Goal: Information Seeking & Learning: Compare options

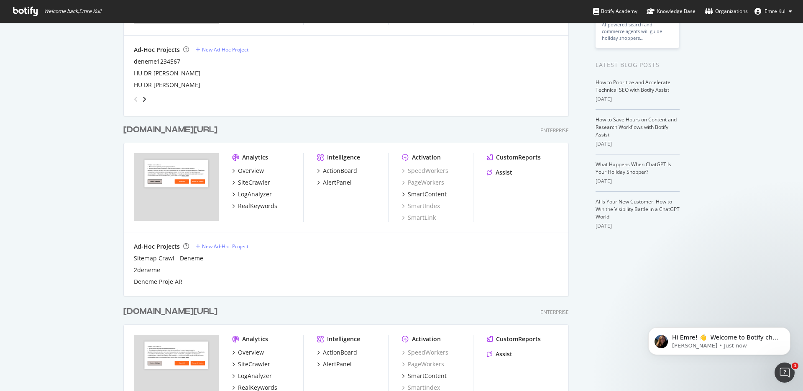
scroll to position [27, 0]
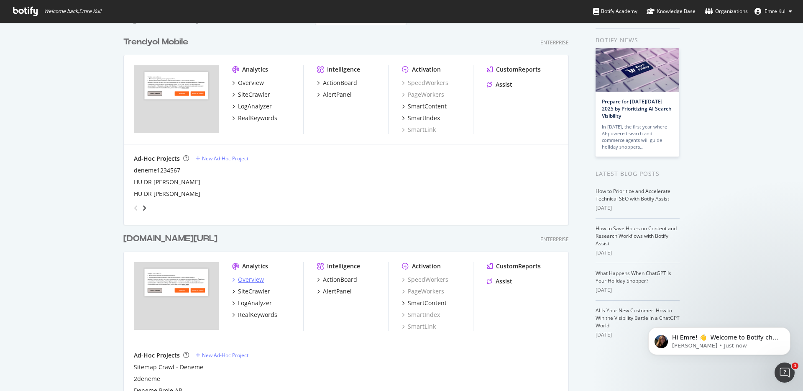
click at [241, 278] on div "Overview" at bounding box center [251, 279] width 26 height 8
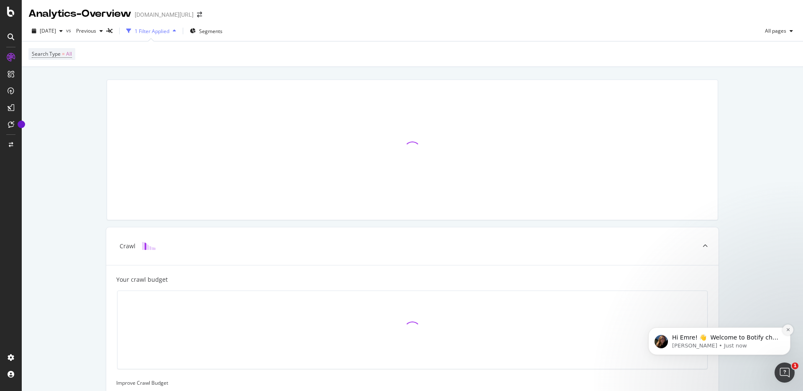
click at [788, 329] on icon "Dismiss notification" at bounding box center [788, 329] width 5 height 5
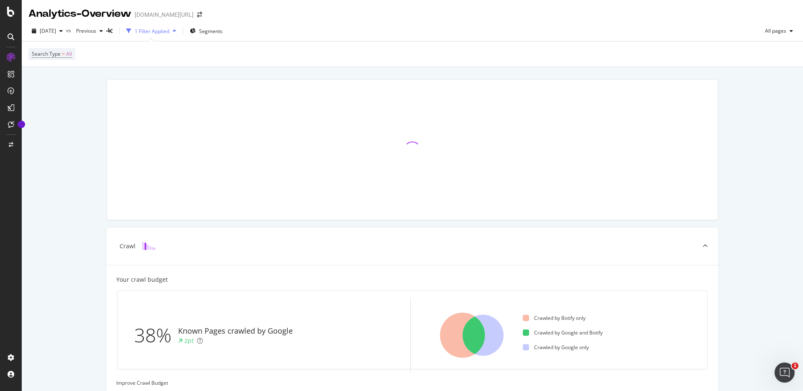
click at [169, 34] on div "1 Filter Applied" at bounding box center [152, 31] width 35 height 7
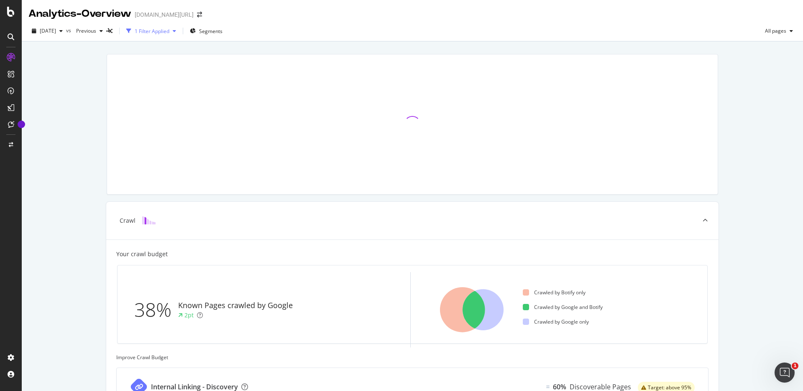
click at [169, 32] on div "1 Filter Applied" at bounding box center [152, 31] width 35 height 7
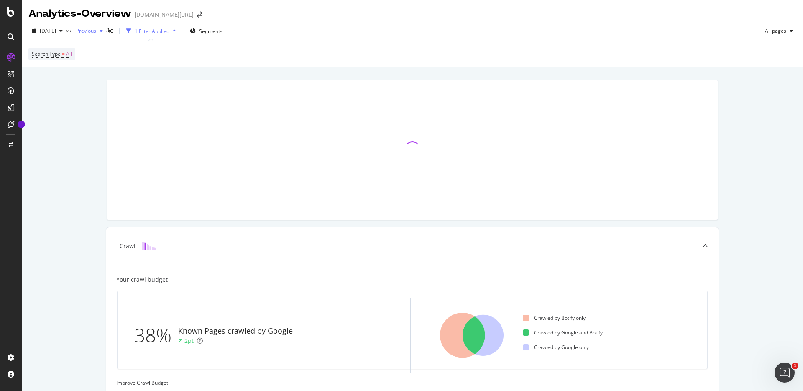
click at [105, 34] on div "Previous" at bounding box center [89, 31] width 33 height 13
click at [120, 87] on div "[DATE] 8.2M URLs" at bounding box center [135, 92] width 100 height 12
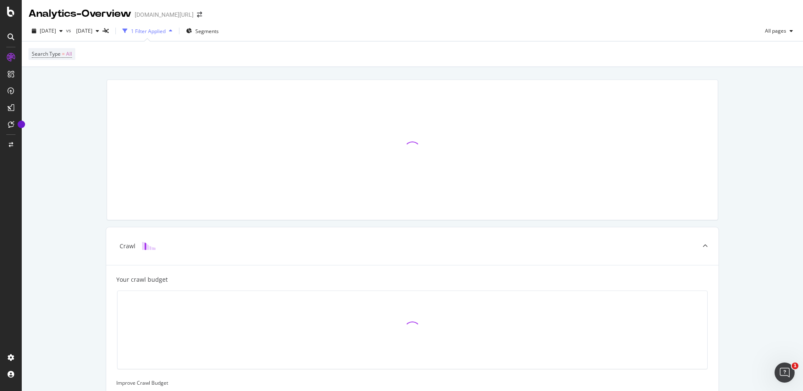
click at [166, 32] on div "1 Filter Applied" at bounding box center [148, 31] width 35 height 7
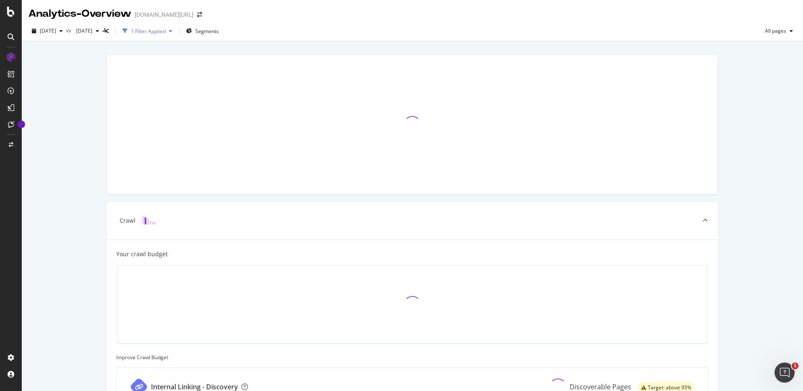
click at [166, 32] on div "1 Filter Applied" at bounding box center [148, 31] width 35 height 7
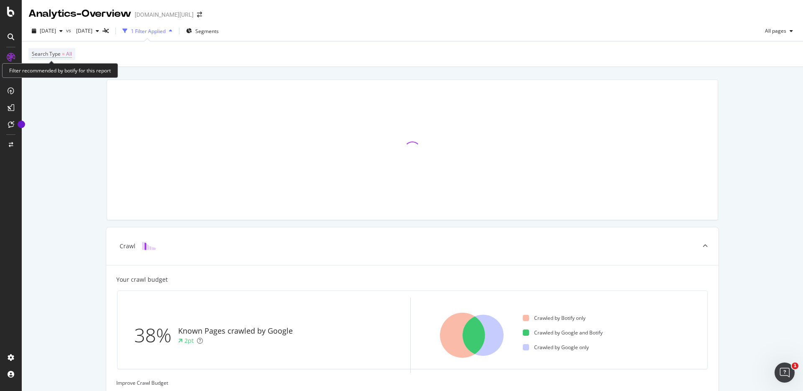
click at [46, 53] on span "Search Type" at bounding box center [46, 53] width 29 height 7
click at [51, 133] on div "Crawl Your crawl budget 38% Known Pages crawled by Google 2pt Crawled by Botify…" at bounding box center [412, 348] width 781 height 563
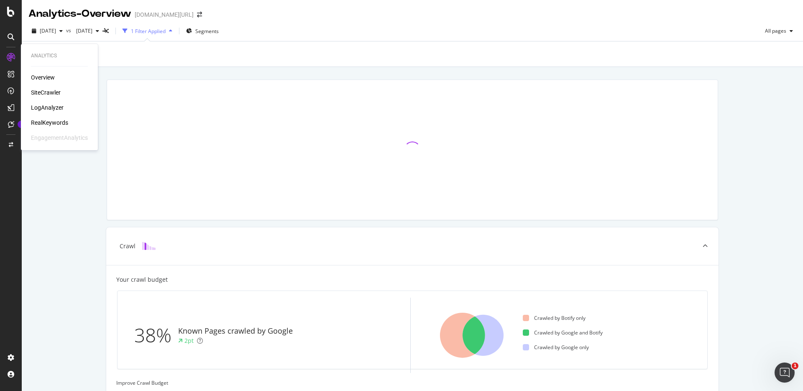
click at [54, 91] on div "SiteCrawler" at bounding box center [46, 92] width 30 height 8
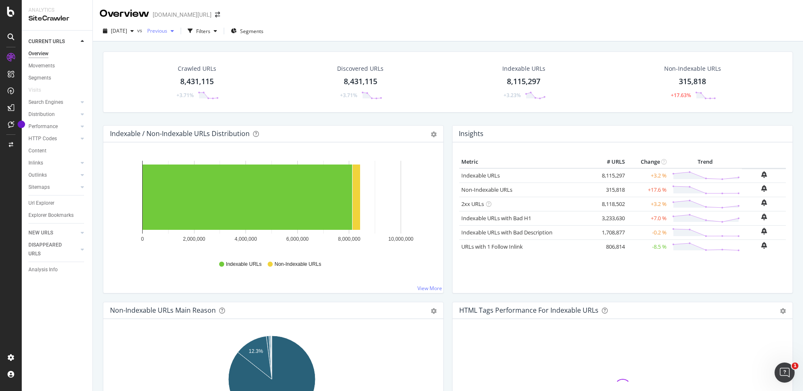
click at [165, 30] on span "Previous" at bounding box center [155, 30] width 23 height 7
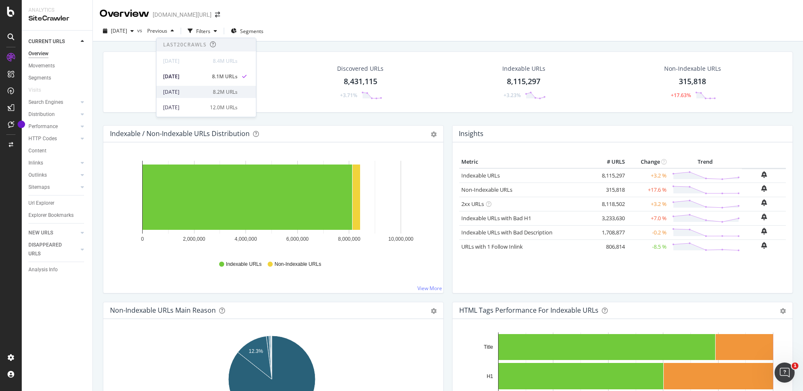
click at [196, 89] on div "[DATE]" at bounding box center [185, 92] width 45 height 8
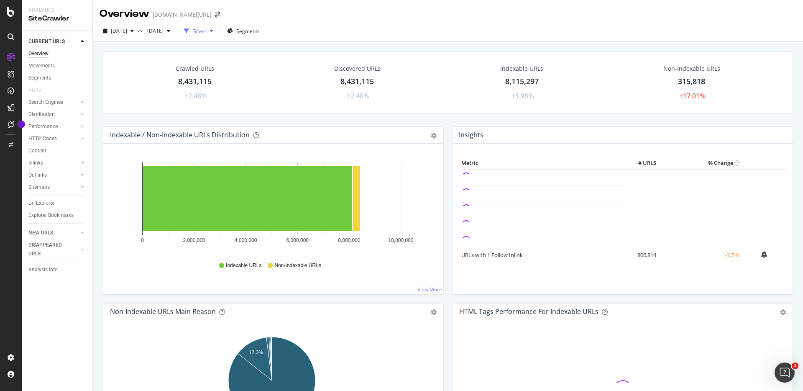
click at [207, 34] on div "Filters" at bounding box center [199, 31] width 14 height 7
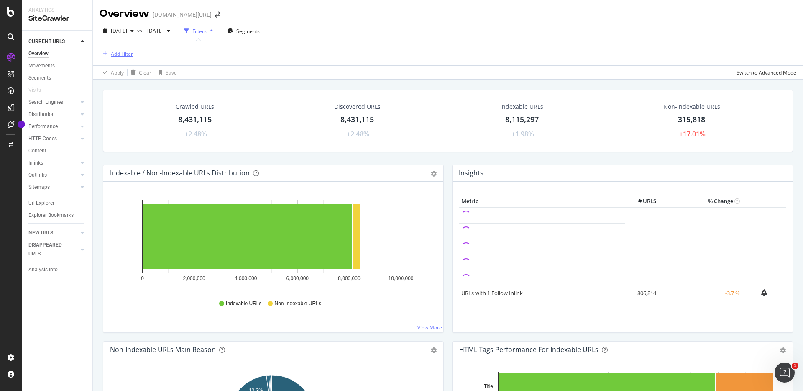
click at [125, 55] on div "Add Filter" at bounding box center [122, 53] width 22 height 7
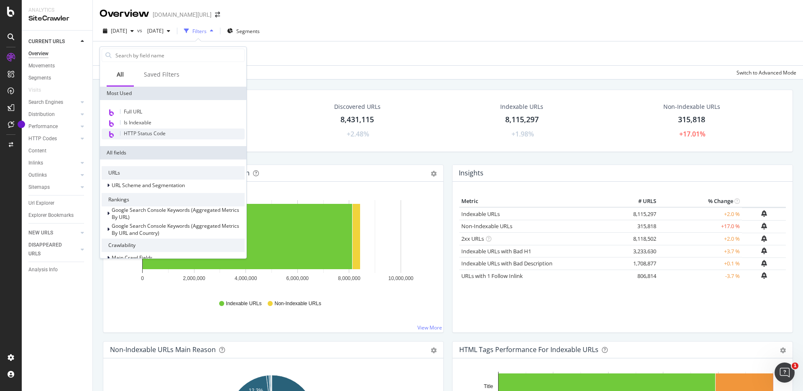
click at [142, 130] on span "HTTP Status Code" at bounding box center [145, 133] width 42 height 7
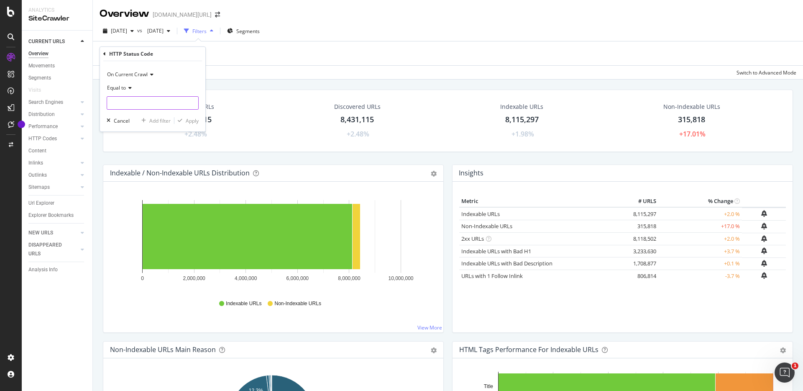
click at [133, 103] on input "number" at bounding box center [153, 102] width 92 height 13
type input "200"
click at [134, 113] on span "200" at bounding box center [134, 113] width 51 height 7
click at [192, 121] on div "Apply" at bounding box center [192, 120] width 13 height 7
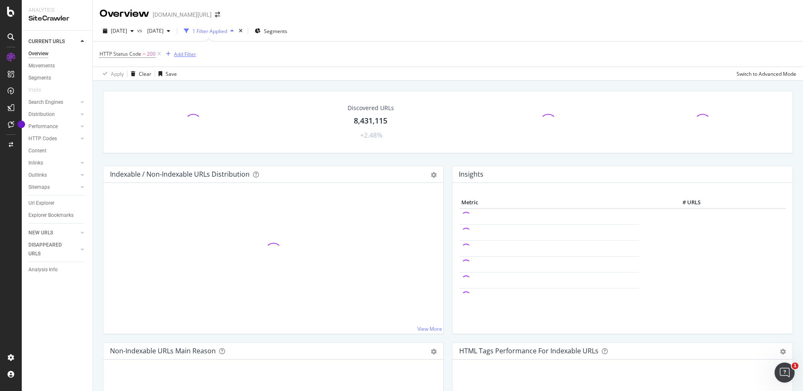
click at [188, 56] on div "Add Filter" at bounding box center [185, 54] width 22 height 7
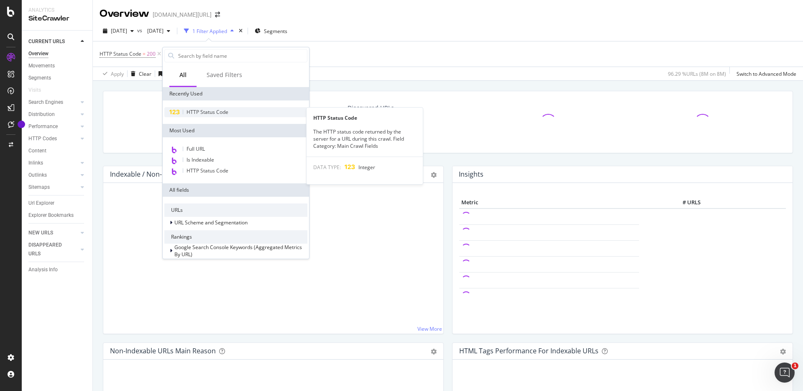
click at [189, 114] on span "HTTP Status Code" at bounding box center [208, 111] width 42 height 7
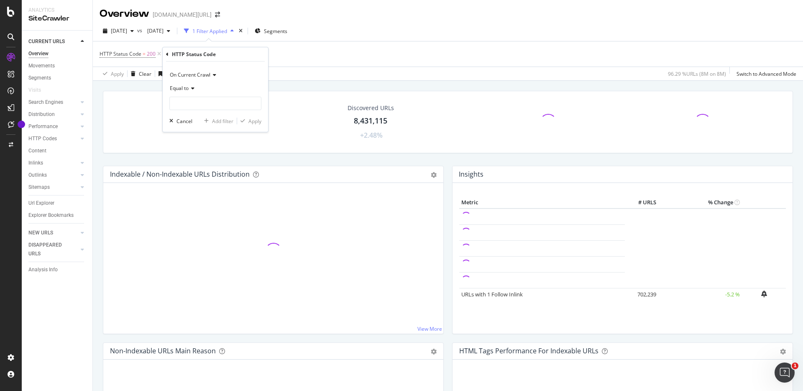
click at [191, 69] on div "On Current Crawl" at bounding box center [215, 74] width 92 height 13
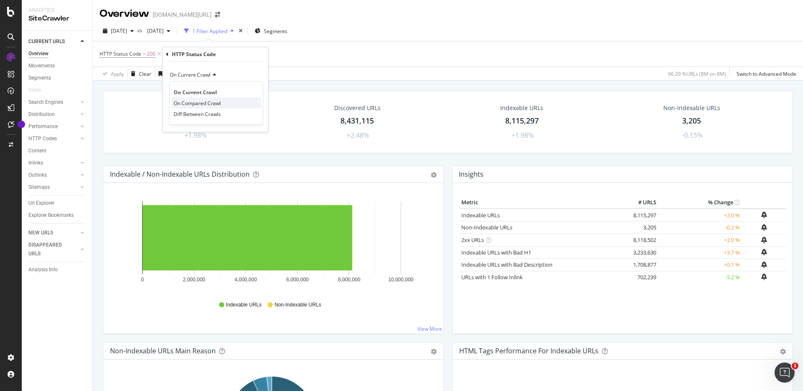
click at [188, 101] on span "On Compared Crawl" at bounding box center [197, 103] width 47 height 7
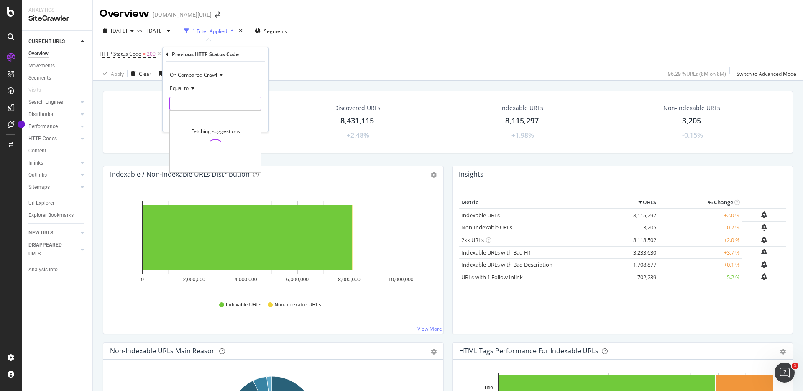
click at [188, 101] on input "number" at bounding box center [215, 103] width 92 height 13
click at [187, 89] on span "Equal to" at bounding box center [179, 87] width 19 height 7
click at [189, 118] on span "Not Equal to" at bounding box center [188, 116] width 28 height 7
click at [187, 99] on input "number" at bounding box center [215, 103] width 92 height 13
type input "200"
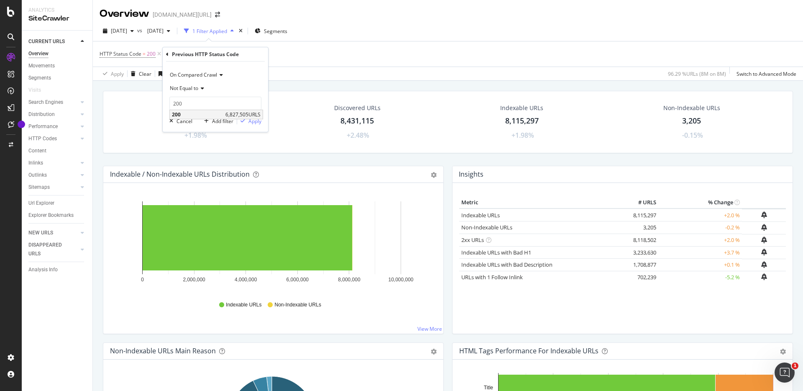
click at [192, 116] on span "200" at bounding box center [197, 114] width 51 height 7
click at [248, 124] on div "Apply" at bounding box center [254, 121] width 13 height 7
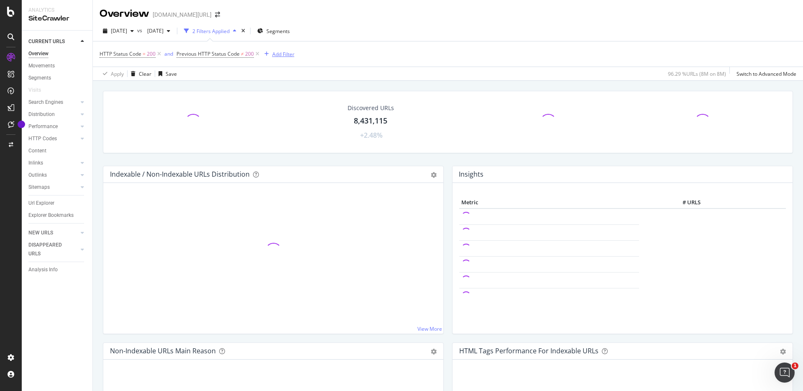
click at [276, 57] on div "Add Filter" at bounding box center [283, 54] width 22 height 7
click at [223, 72] on div "Apply Clear Save 0.13 % URLs ( 11K on 8M ) Switch to Advanced Mode" at bounding box center [448, 73] width 710 height 14
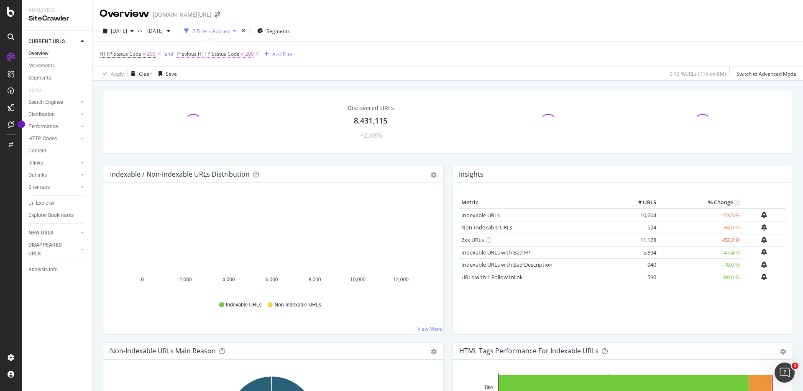
click at [202, 54] on span "Previous HTTP Status Code" at bounding box center [207, 53] width 63 height 7
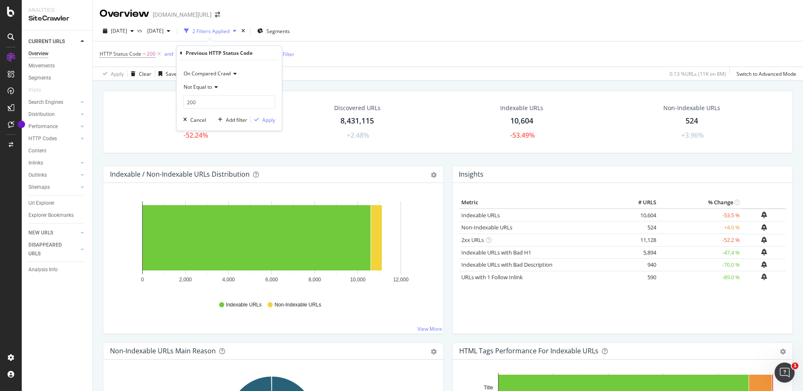
click at [202, 84] on span "Not Equal to" at bounding box center [198, 86] width 28 height 7
click at [202, 101] on span "Equal to" at bounding box center [196, 104] width 19 height 7
click at [215, 73] on span "On Compared Crawl" at bounding box center [207, 73] width 47 height 7
click at [204, 109] on span "Diff Between Crawls" at bounding box center [210, 112] width 47 height 7
click at [202, 89] on span "Equal to" at bounding box center [193, 86] width 19 height 7
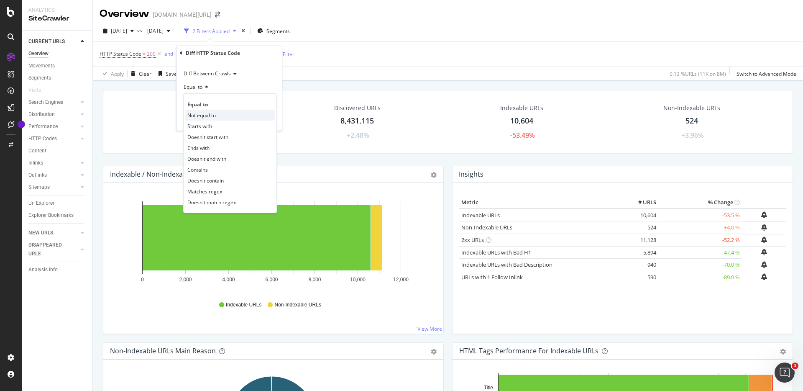
click at [210, 117] on span "Not equal to" at bounding box center [201, 115] width 28 height 7
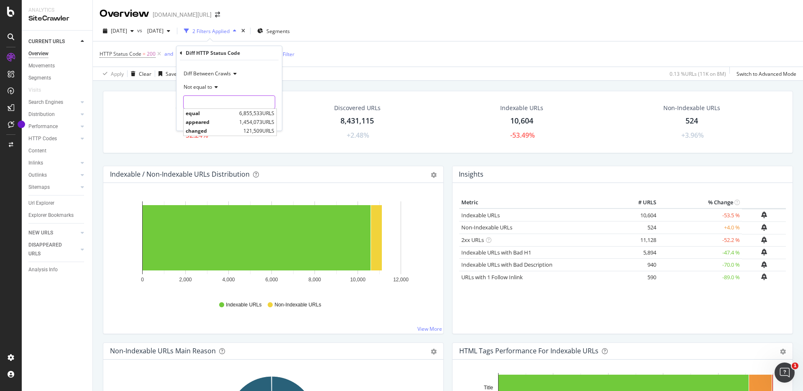
click at [210, 102] on input "text" at bounding box center [229, 101] width 91 height 13
click at [123, 122] on div "Crawled URLs 11,128 -52.24%" at bounding box center [195, 122] width 158 height 45
click at [164, 32] on span "[DATE]" at bounding box center [154, 30] width 20 height 7
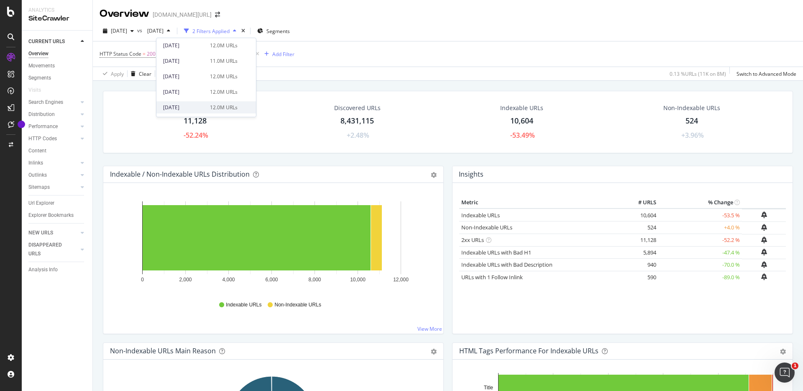
click at [185, 105] on div "[DATE]" at bounding box center [184, 108] width 42 height 8
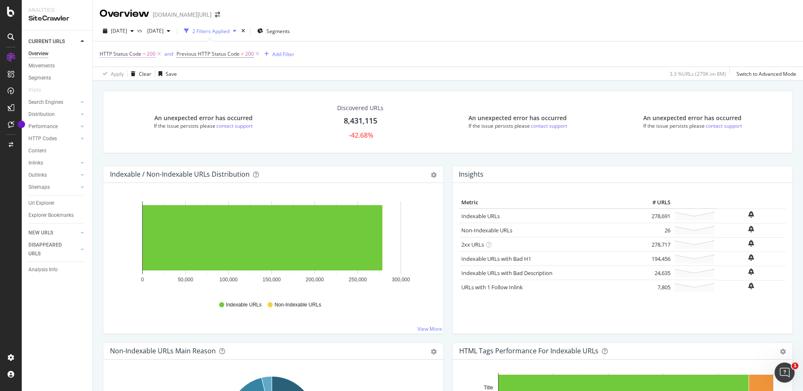
click at [125, 55] on span "HTTP Status Code" at bounding box center [121, 53] width 42 height 7
click at [130, 89] on icon at bounding box center [129, 86] width 6 height 5
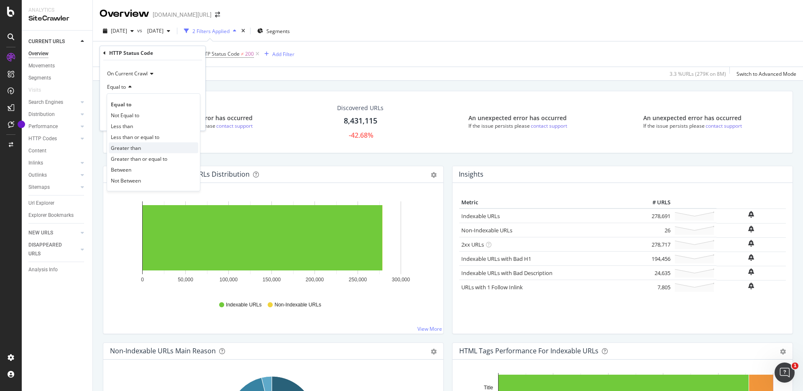
click at [145, 146] on div "Greater than" at bounding box center [153, 147] width 89 height 11
click at [141, 102] on input "number" at bounding box center [153, 101] width 92 height 13
type input "400"
click at [193, 122] on div "Apply" at bounding box center [192, 119] width 13 height 7
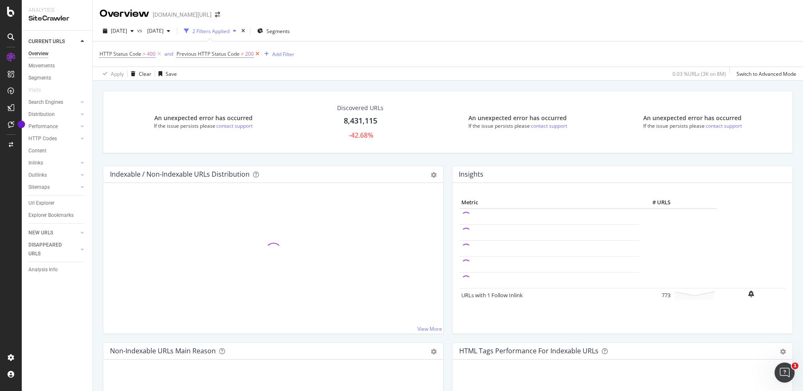
click at [255, 54] on icon at bounding box center [257, 54] width 7 height 8
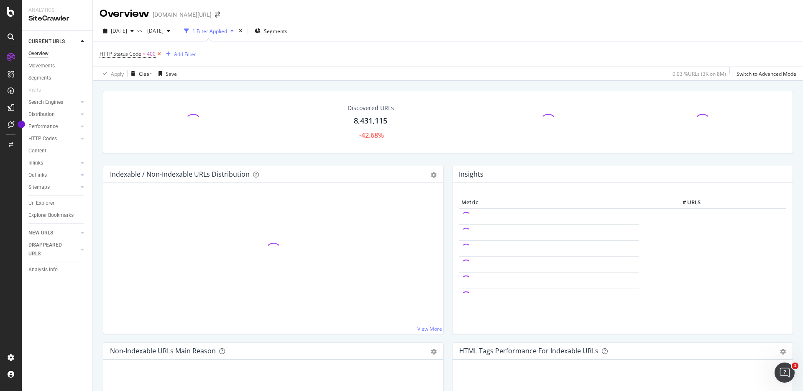
click at [159, 54] on icon at bounding box center [159, 54] width 7 height 8
click at [121, 52] on div "Add Filter" at bounding box center [122, 53] width 22 height 7
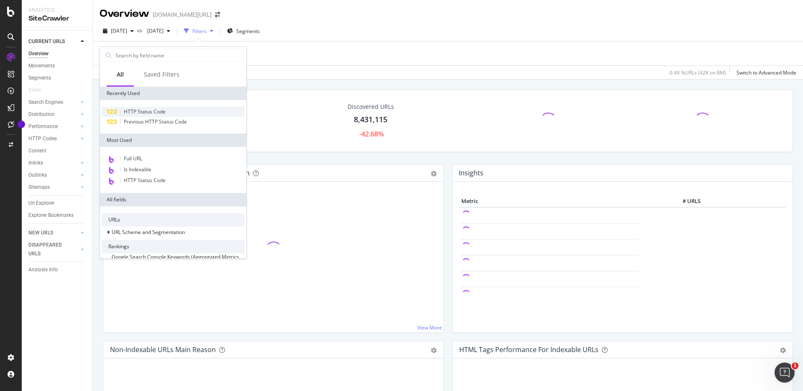
click at [140, 113] on span "HTTP Status Code" at bounding box center [145, 111] width 42 height 7
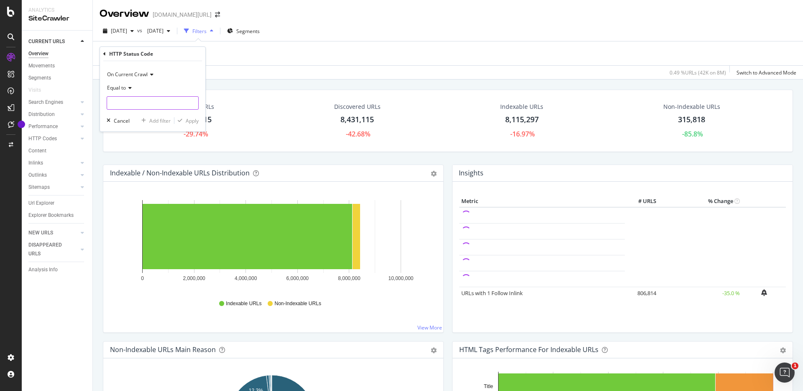
click at [139, 102] on input "number" at bounding box center [153, 102] width 92 height 13
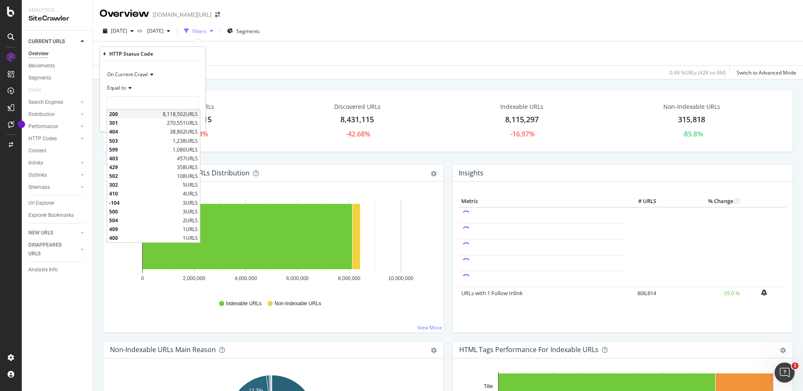
click at [134, 113] on span "200" at bounding box center [134, 113] width 51 height 7
type input "200"
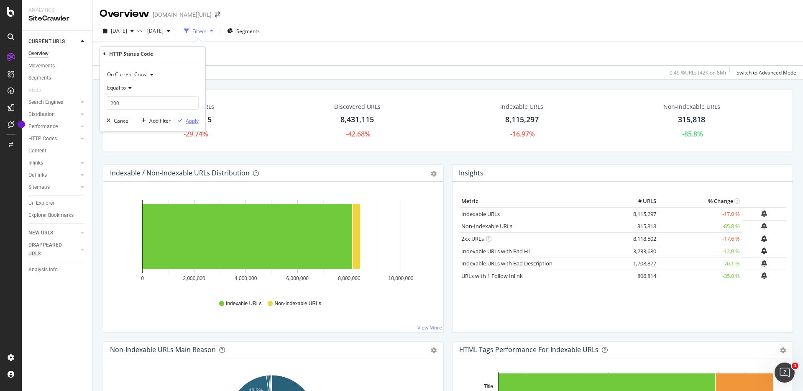
click at [190, 121] on div "Apply" at bounding box center [192, 120] width 13 height 7
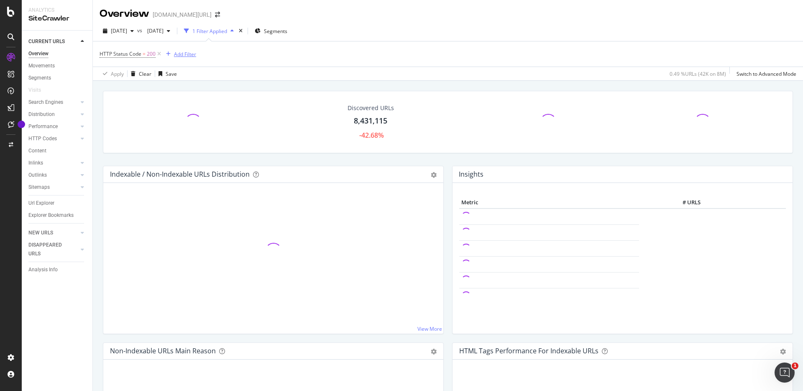
click at [185, 58] on div "Add Filter" at bounding box center [179, 53] width 33 height 9
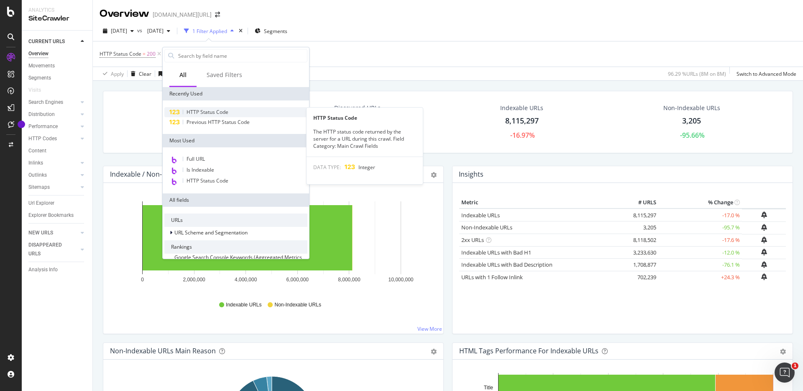
click at [203, 111] on span "HTTP Status Code" at bounding box center [208, 111] width 42 height 7
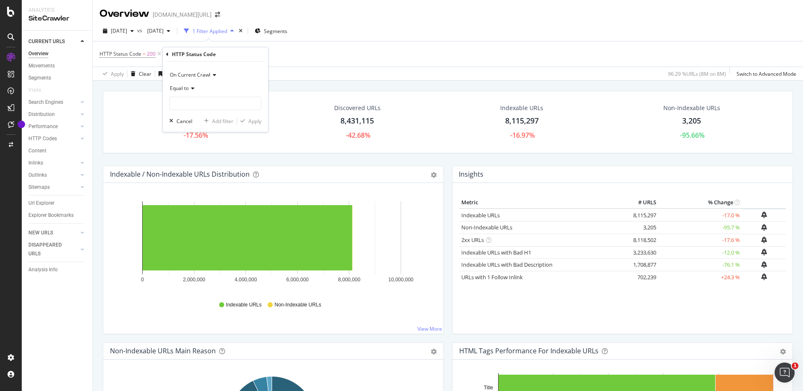
click at [210, 75] on span "On Current Crawl" at bounding box center [190, 74] width 41 height 7
click at [198, 115] on span "Diff Between Crawls" at bounding box center [197, 113] width 47 height 7
click at [198, 104] on input "text" at bounding box center [215, 103] width 91 height 13
click at [207, 133] on span "changed" at bounding box center [201, 131] width 59 height 7
type input "changed"
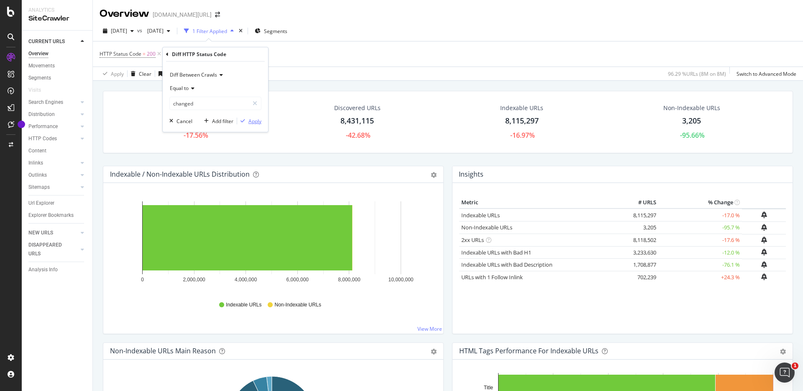
click at [249, 120] on div "Apply" at bounding box center [254, 121] width 13 height 7
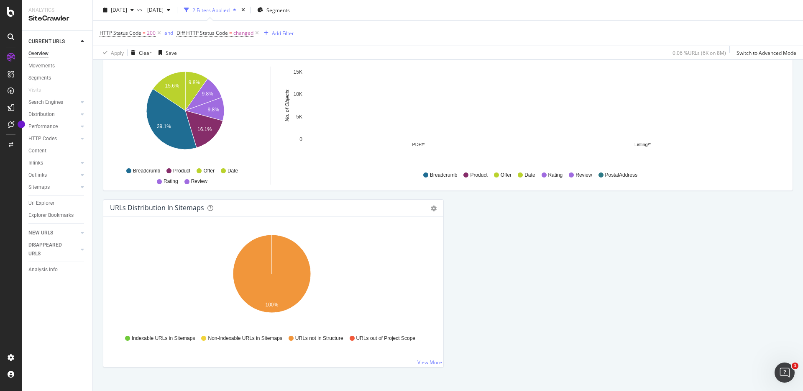
scroll to position [863, 0]
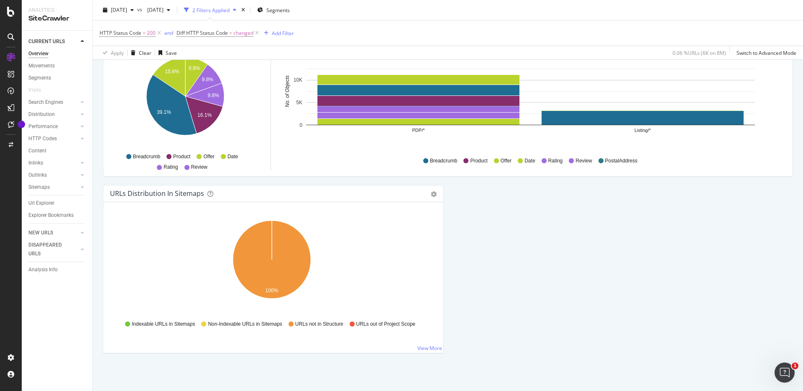
click at [87, 102] on div "Search Engines" at bounding box center [60, 102] width 64 height 12
click at [136, 180] on div "Structured Data Distribution Pie Chart (by Percentage) Table Export as CSV By: …" at bounding box center [448, 96] width 698 height 176
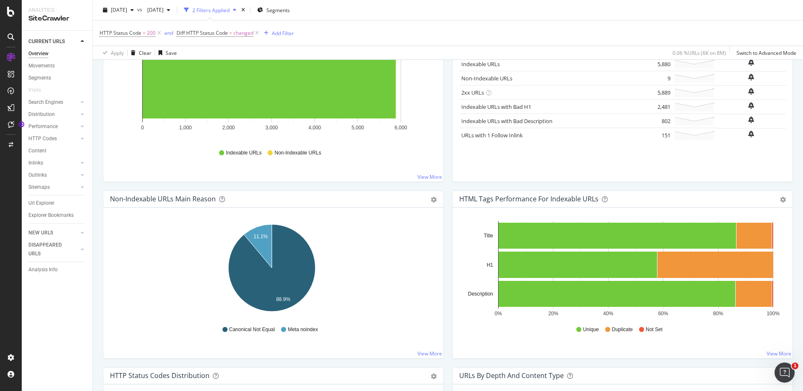
scroll to position [54, 0]
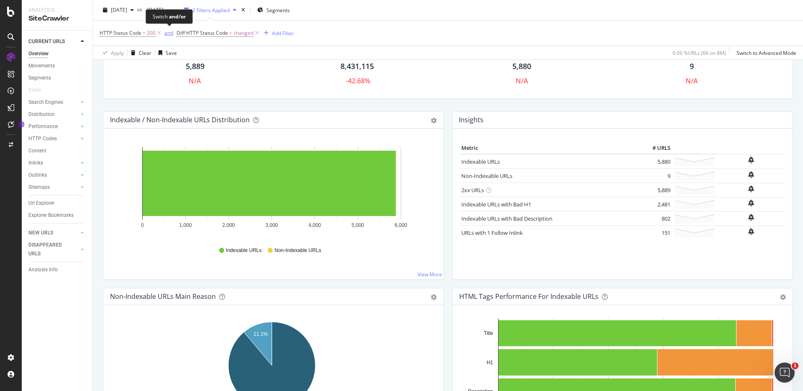
click at [166, 34] on div "and" at bounding box center [168, 32] width 9 height 7
